Goal: Task Accomplishment & Management: Use online tool/utility

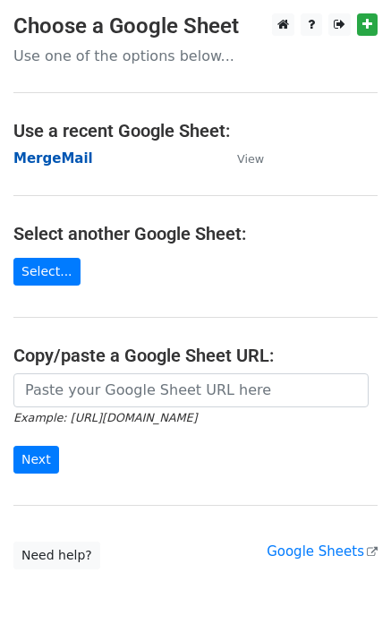
drag, startPoint x: 0, startPoint y: 0, endPoint x: 49, endPoint y: 152, distance: 160.0
click at [49, 152] on strong "MergeMail" at bounding box center [53, 158] width 80 height 16
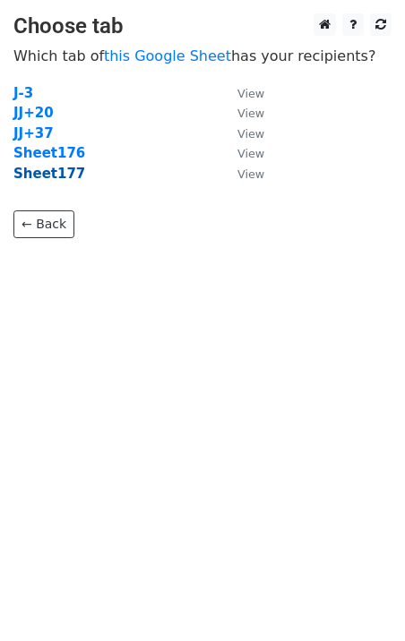
click at [68, 180] on strong "Sheet177" at bounding box center [49, 174] width 72 height 16
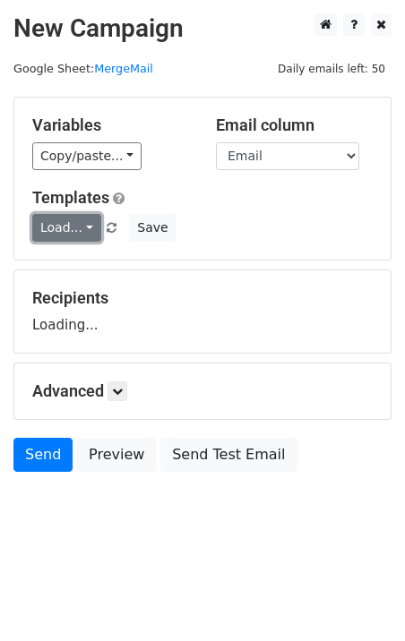
click at [81, 225] on link "Load..." at bounding box center [66, 228] width 69 height 28
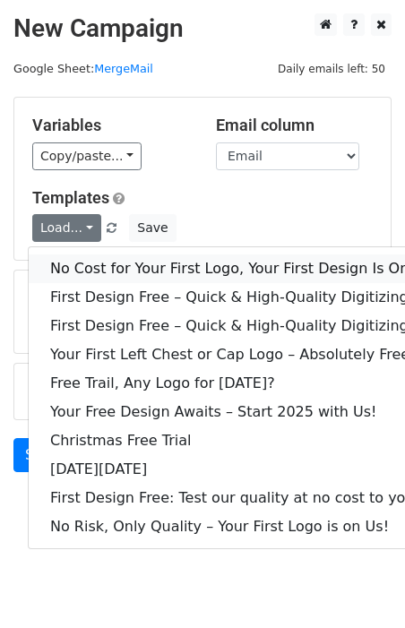
click at [133, 271] on link "No Cost for Your First Logo, Your First Design Is On Us!" at bounding box center [244, 268] width 430 height 29
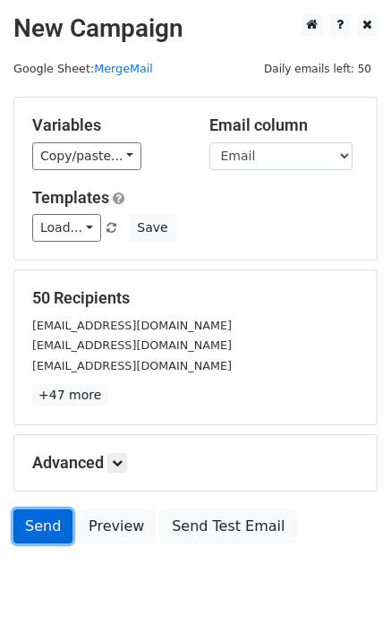
click at [57, 532] on link "Send" at bounding box center [42, 526] width 59 height 34
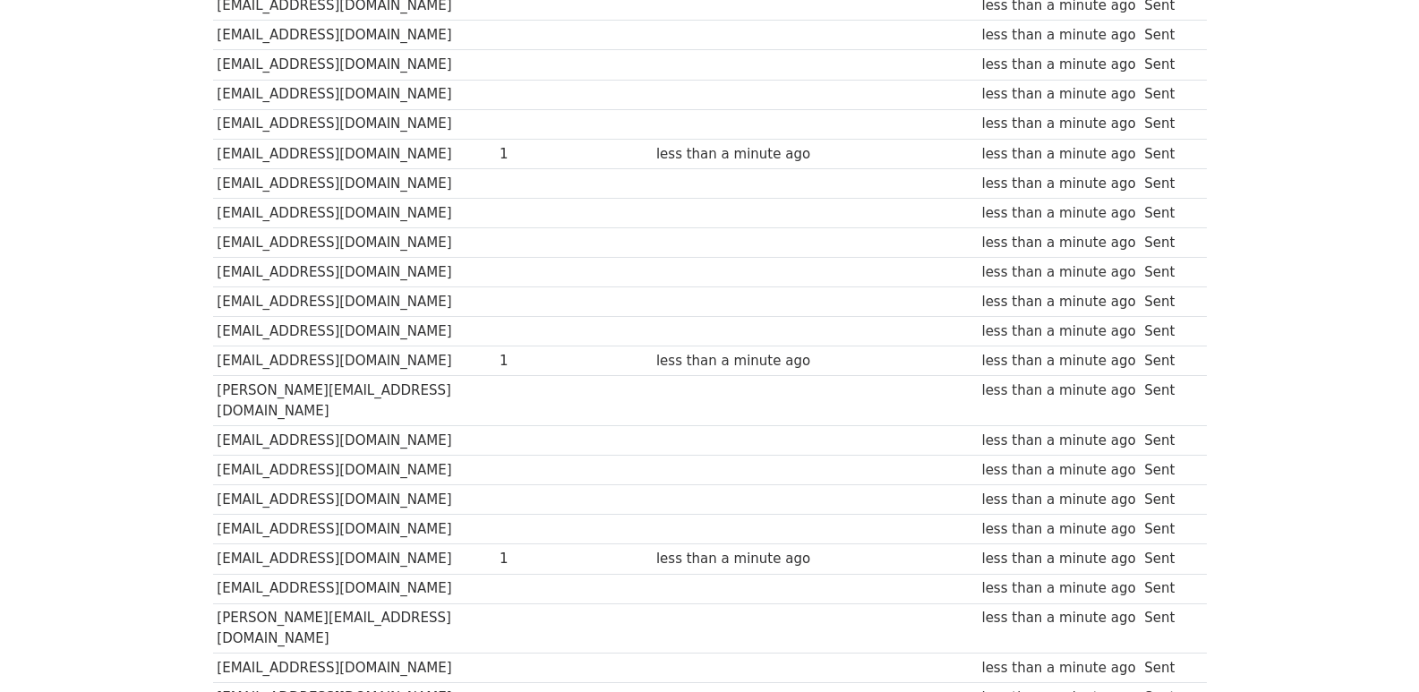
scroll to position [1246, 0]
